Goal: Navigation & Orientation: Go to known website

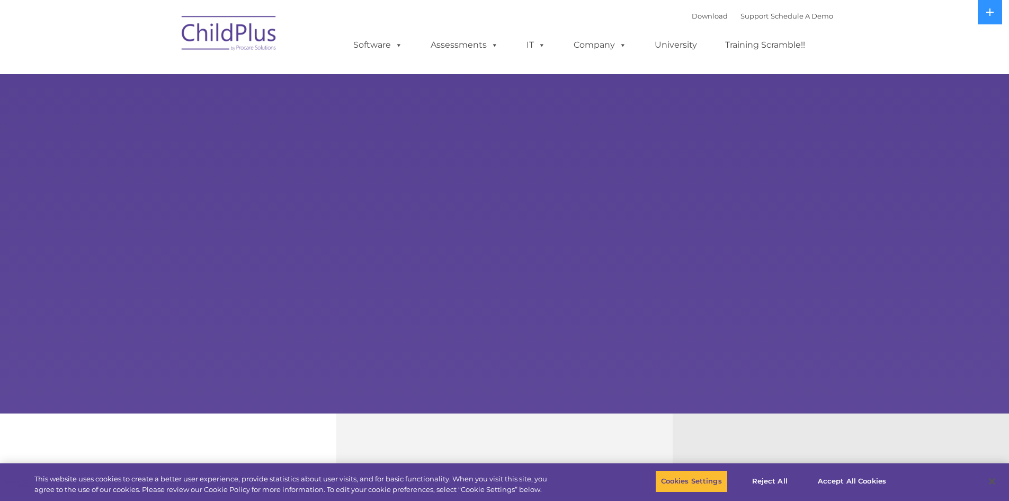
select select "MEDIUM"
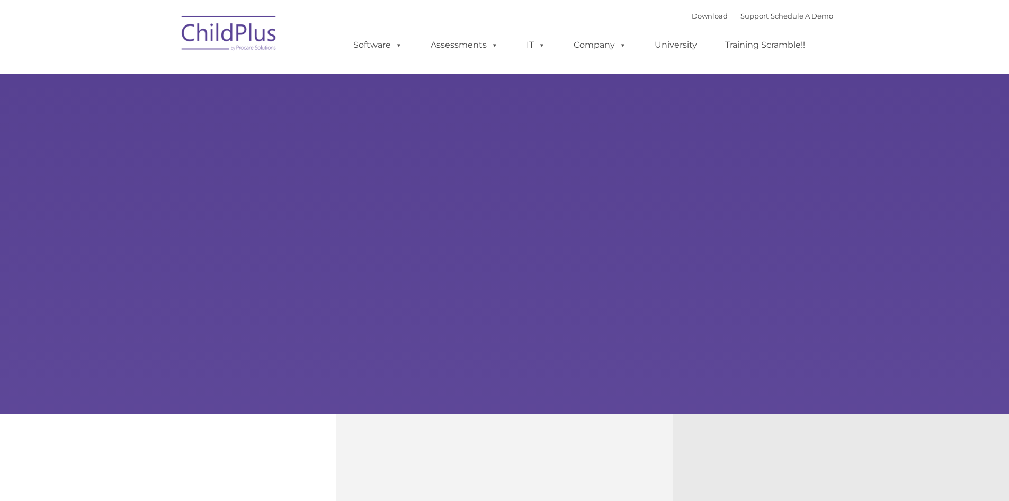
type input ""
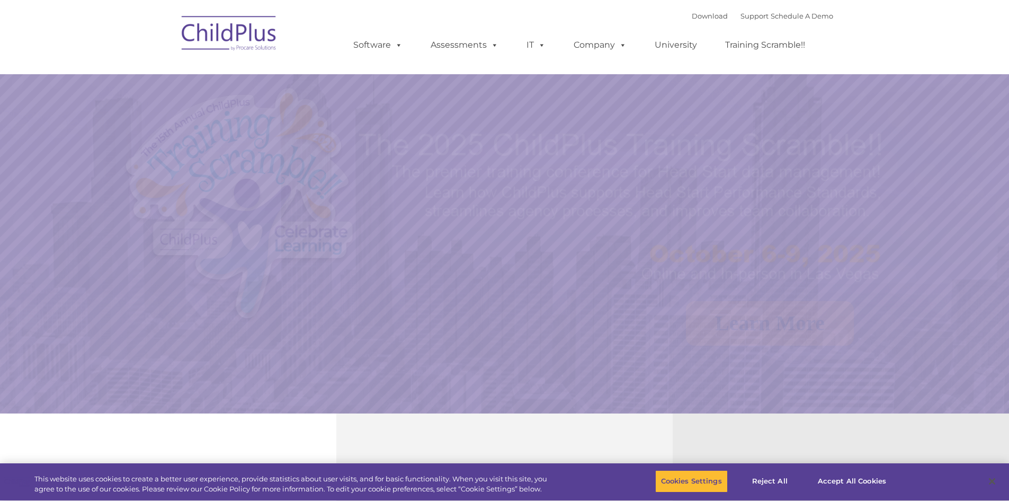
select select "MEDIUM"
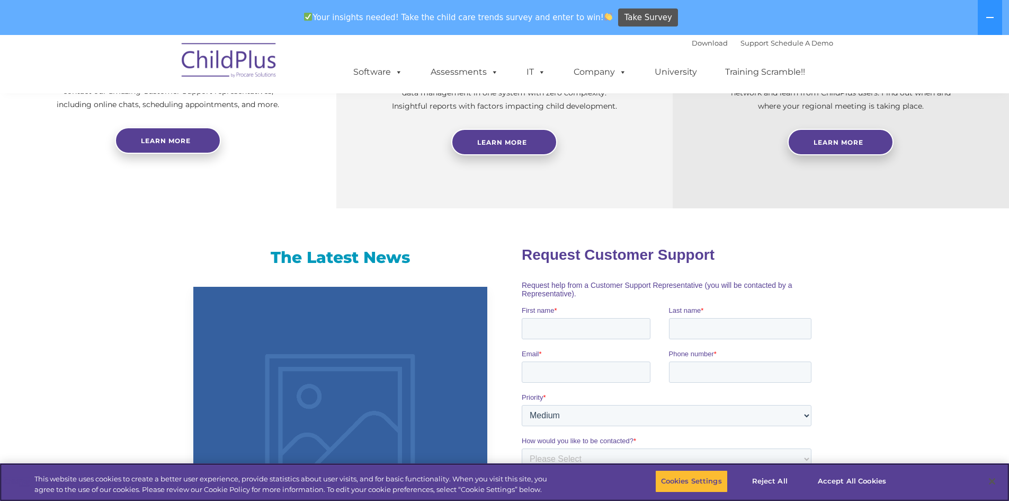
scroll to position [491, 0]
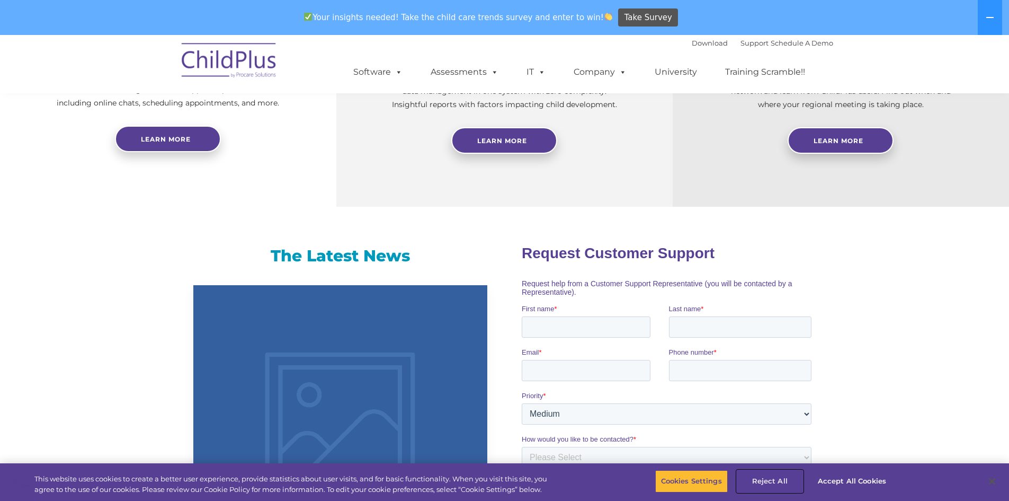
click at [771, 476] on button "Reject All" at bounding box center [770, 481] width 66 height 22
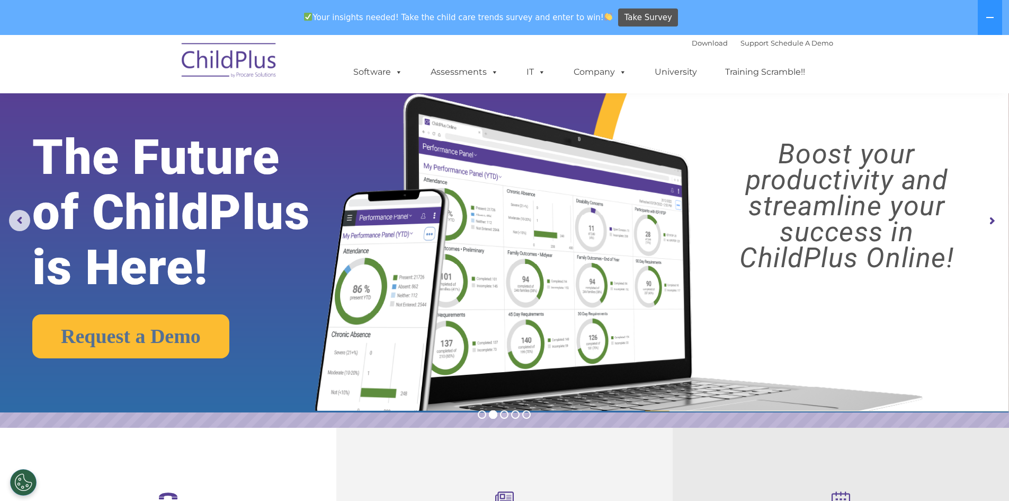
scroll to position [0, 0]
